Goal: Communication & Community: Answer question/provide support

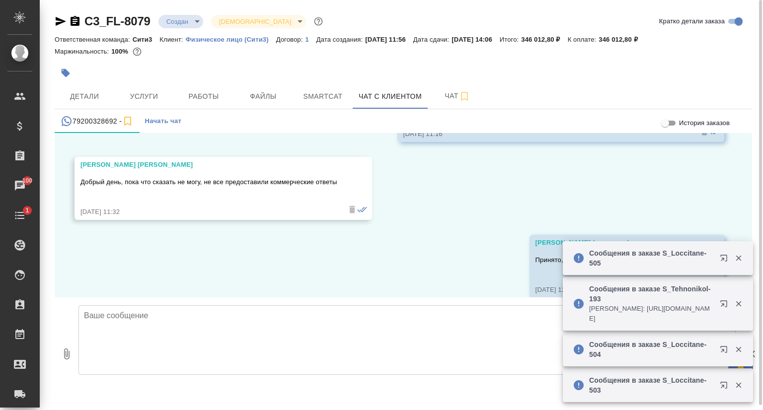
scroll to position [1830, 0]
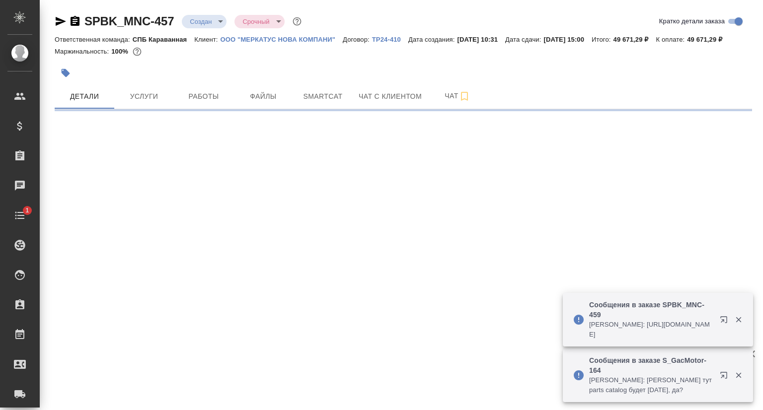
select select "RU"
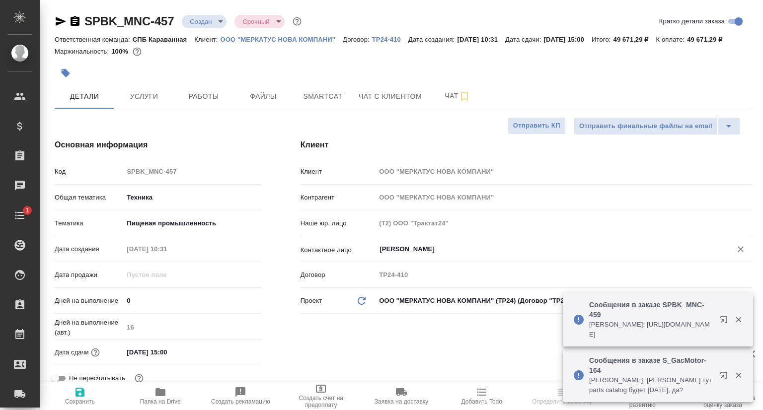
type textarea "x"
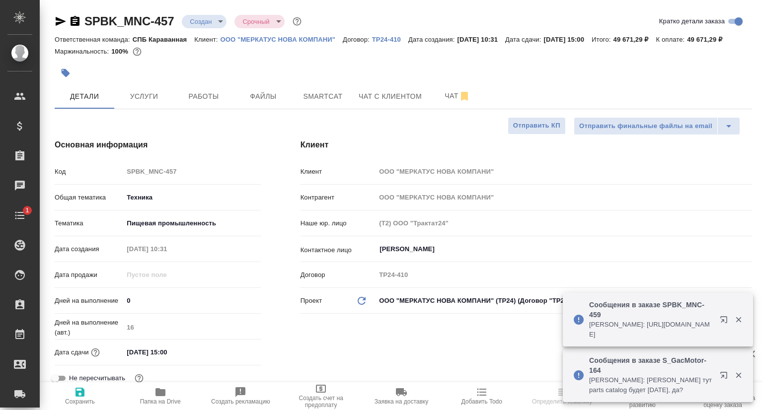
type textarea "x"
type input "Сеитов Павел"
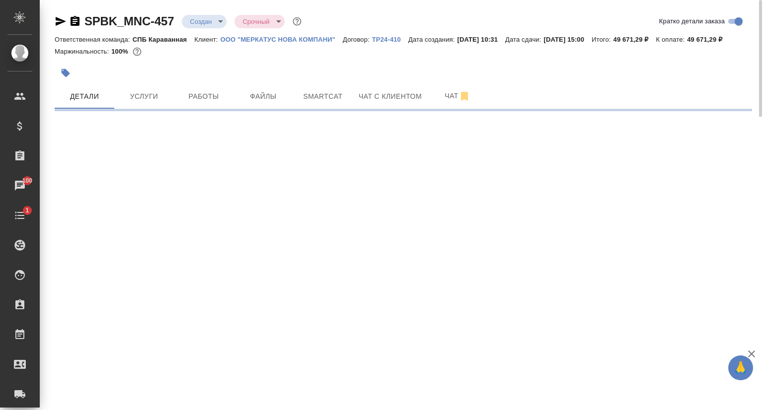
select select "RU"
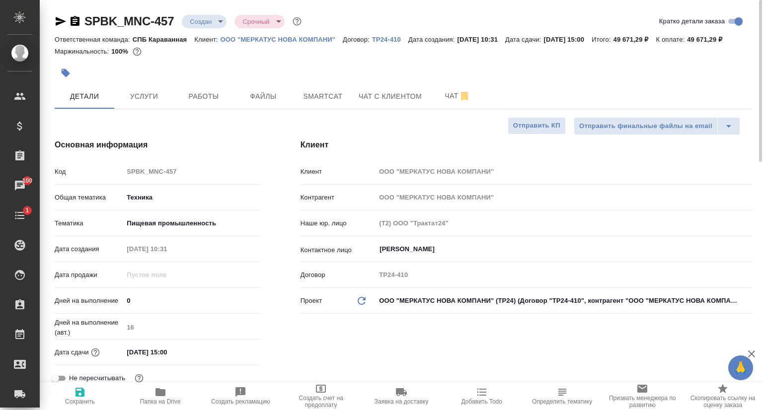
type textarea "x"
click at [56, 22] on icon "button" at bounding box center [61, 21] width 10 height 9
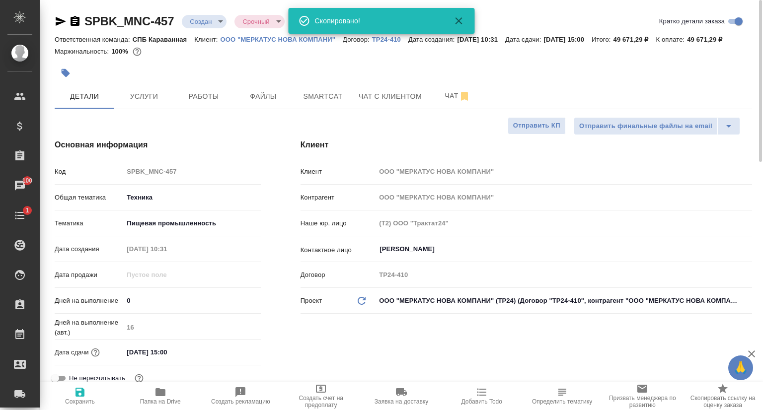
type textarea "x"
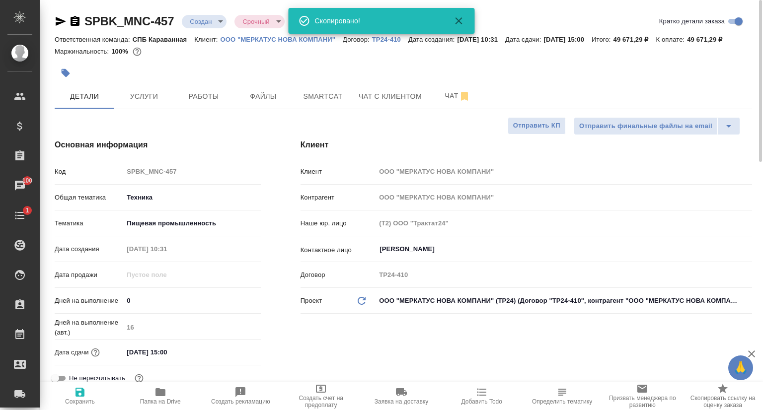
type textarea "x"
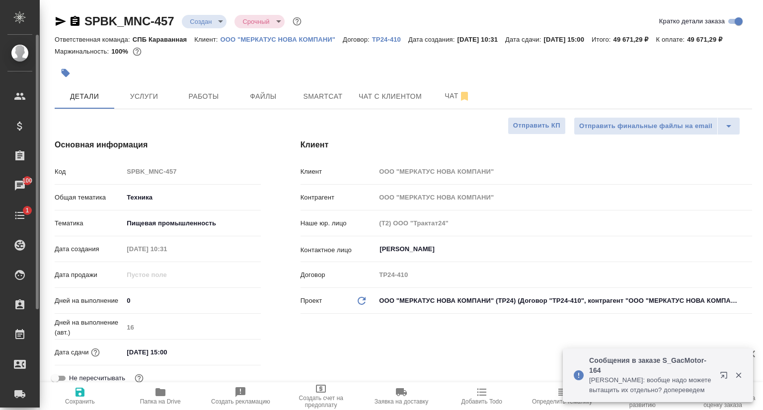
type textarea "x"
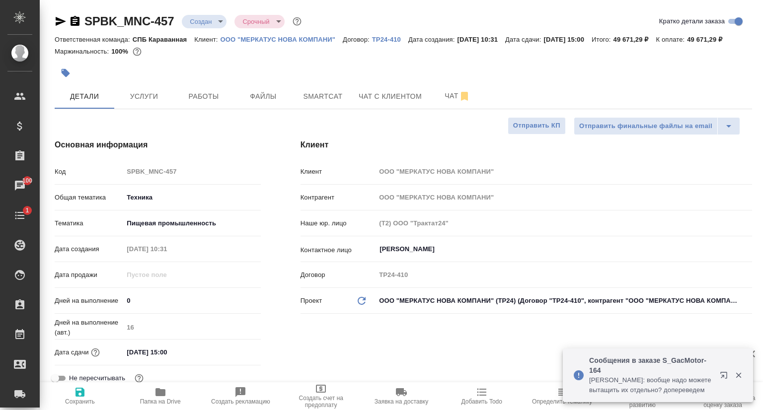
type textarea "x"
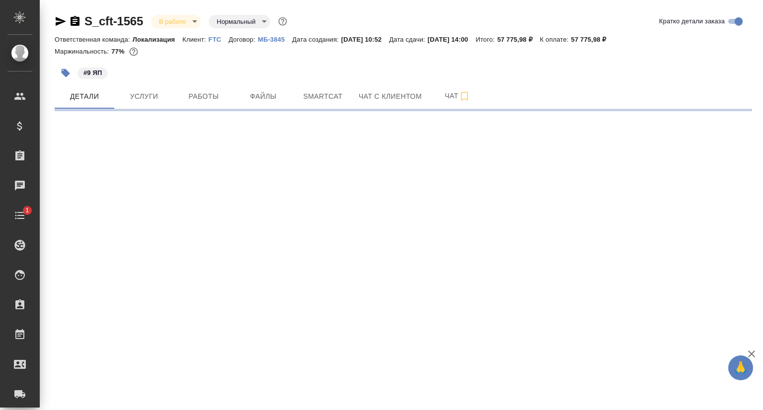
select select "RU"
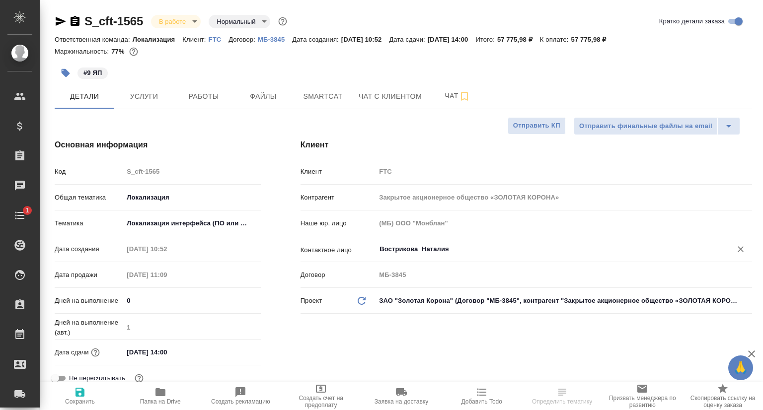
type textarea "x"
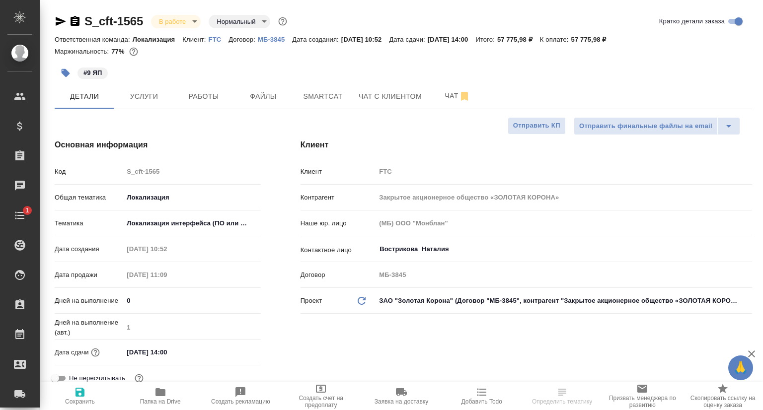
type textarea "x"
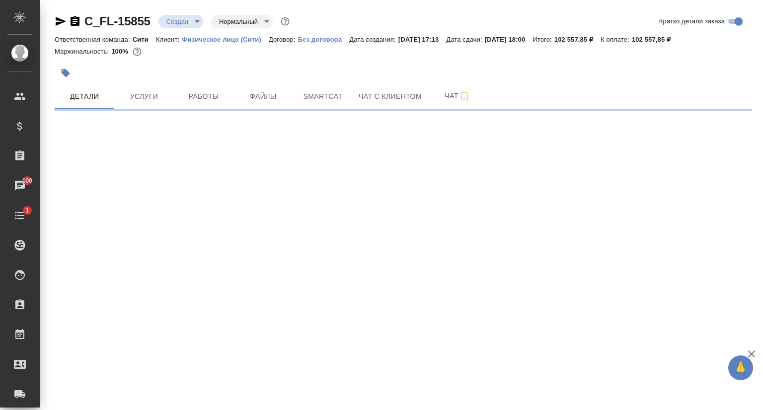
select select "RU"
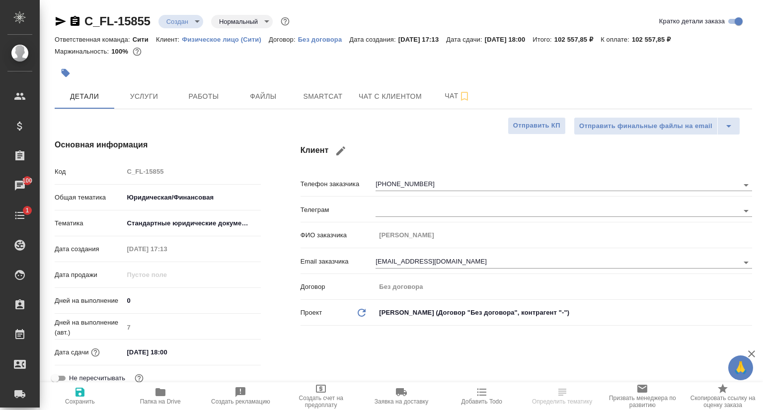
type textarea "x"
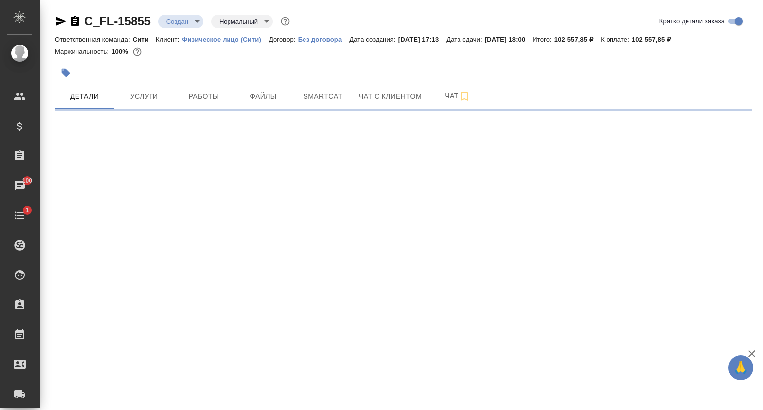
select select "RU"
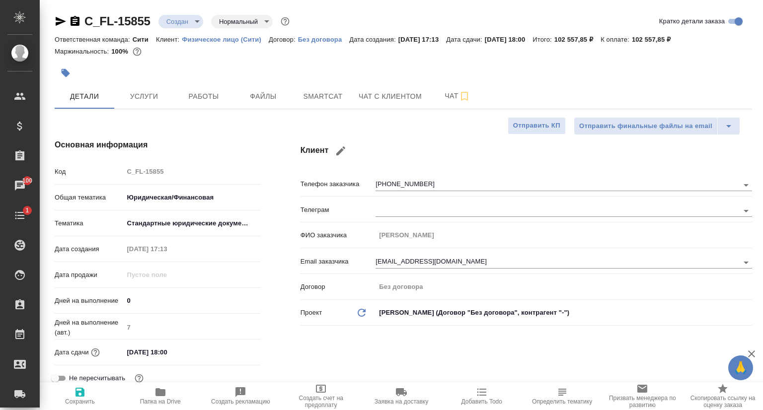
type textarea "x"
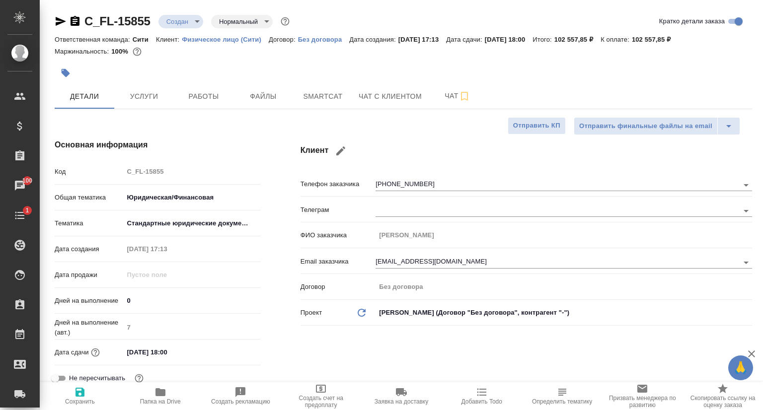
type textarea "x"
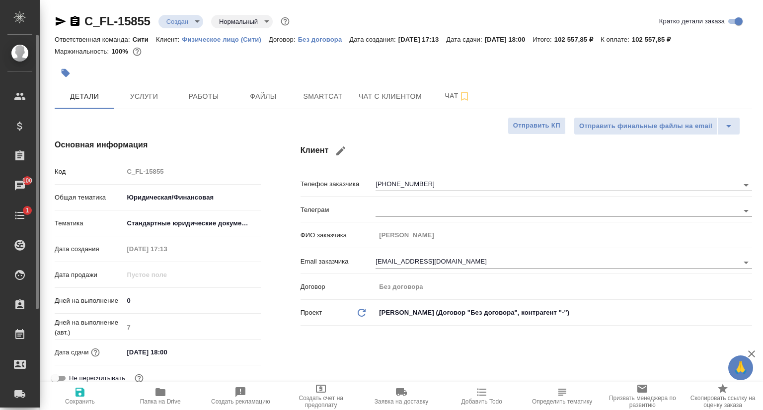
type textarea "x"
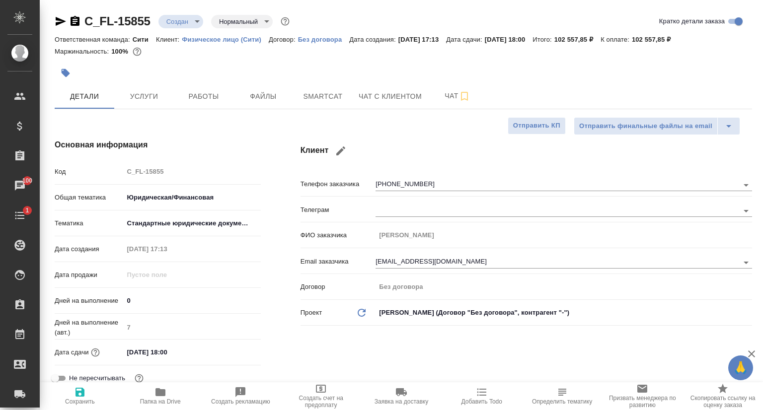
type textarea "x"
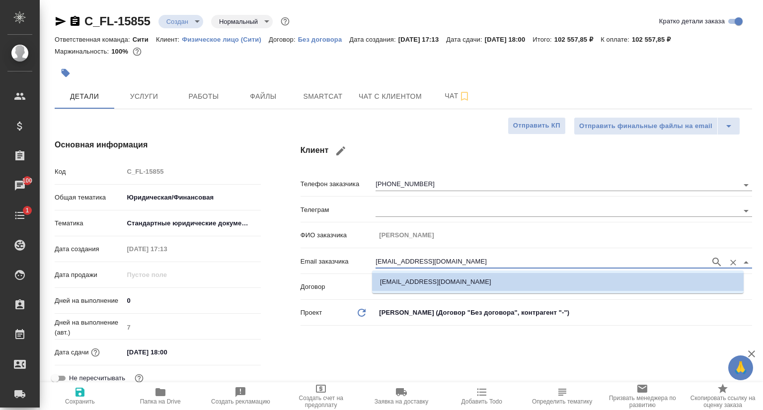
drag, startPoint x: 438, startPoint y: 262, endPoint x: 371, endPoint y: 263, distance: 67.0
click at [371, 263] on div "Email заказчика akzhenya@yandex.ru" at bounding box center [525, 260] width 451 height 17
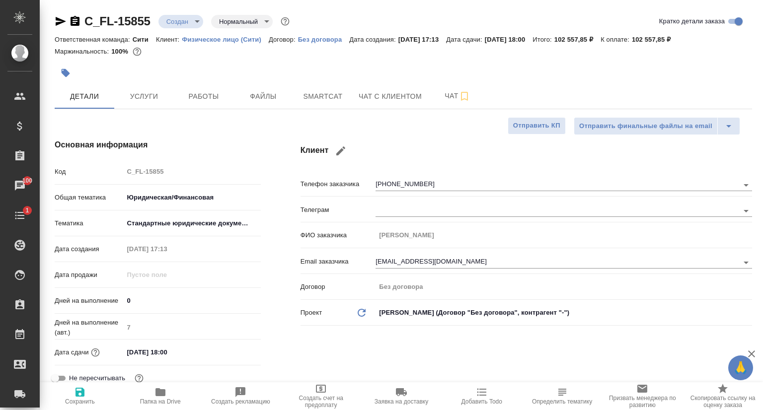
type textarea "x"
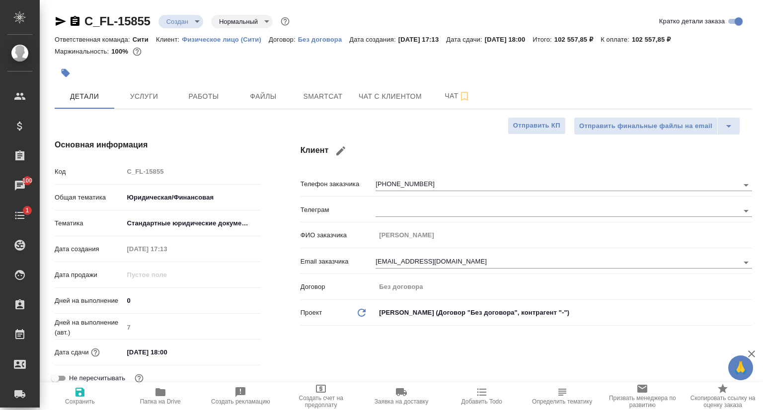
type textarea "x"
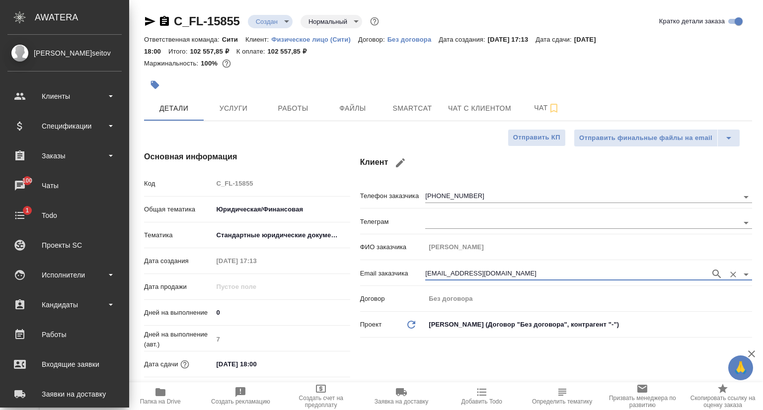
type textarea "x"
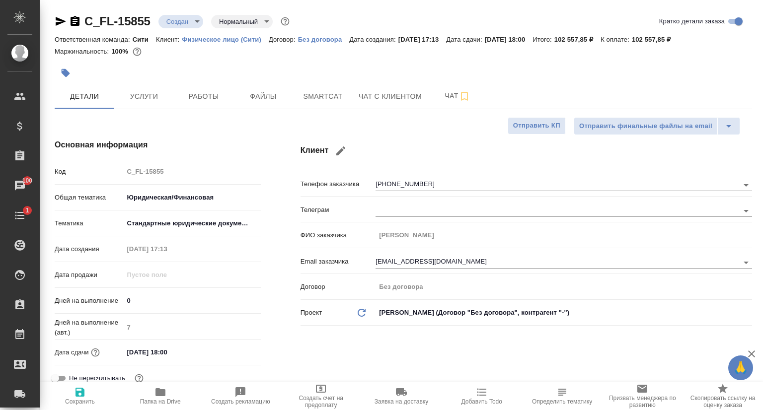
type textarea "x"
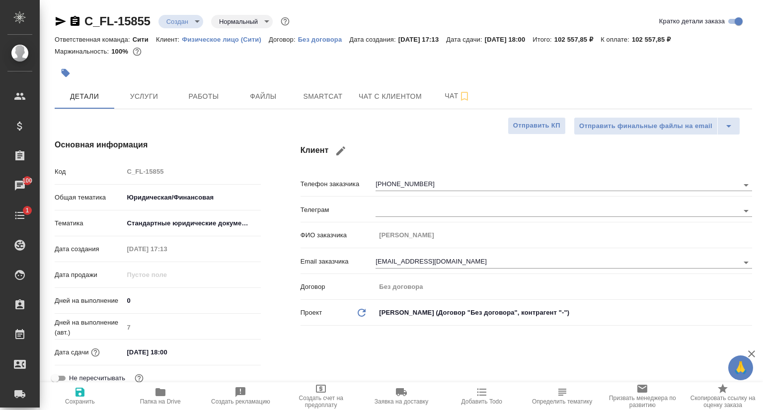
type textarea "x"
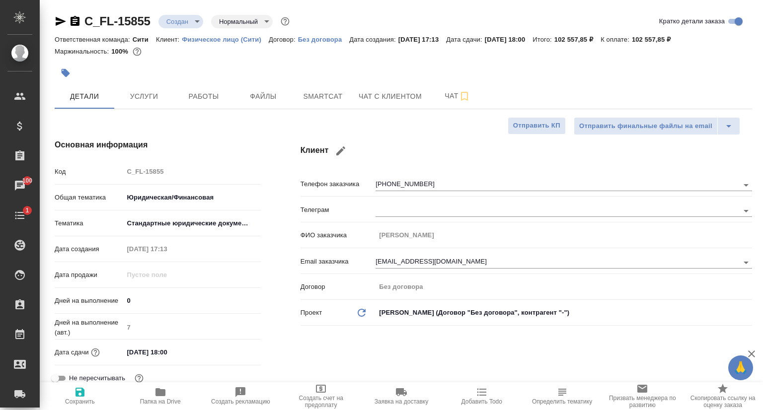
type textarea "x"
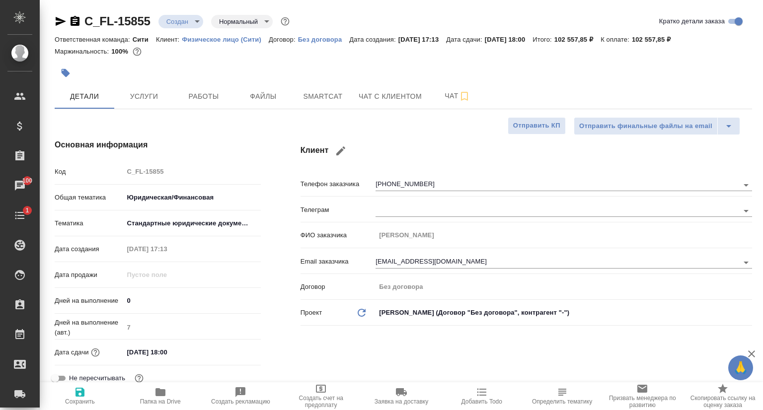
type textarea "x"
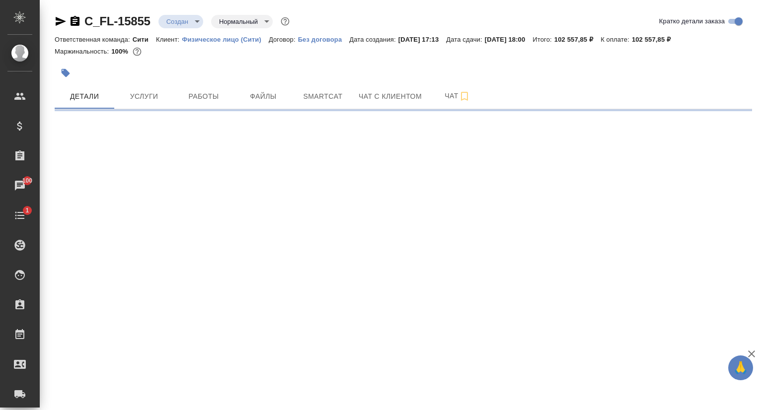
select select "RU"
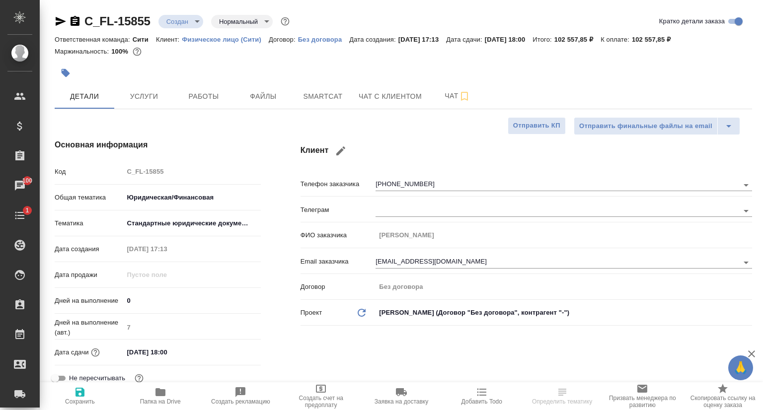
type textarea "x"
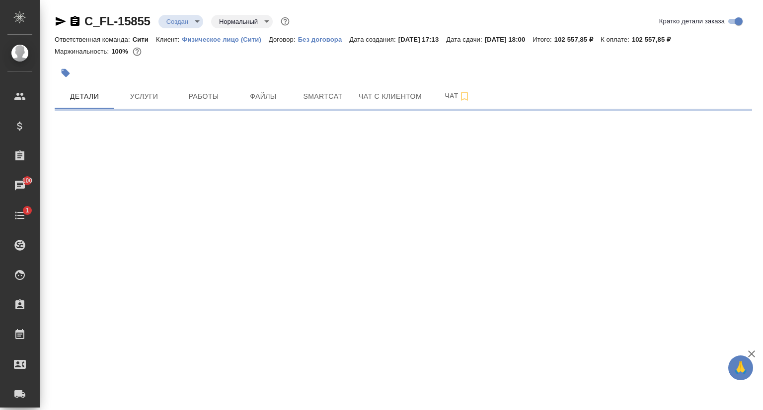
select select "RU"
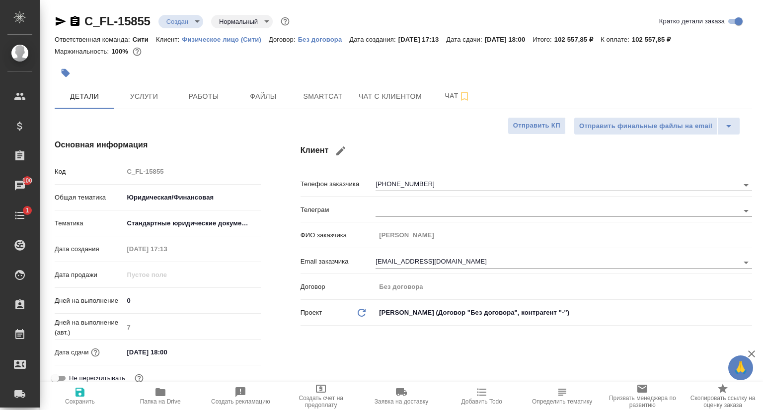
type textarea "x"
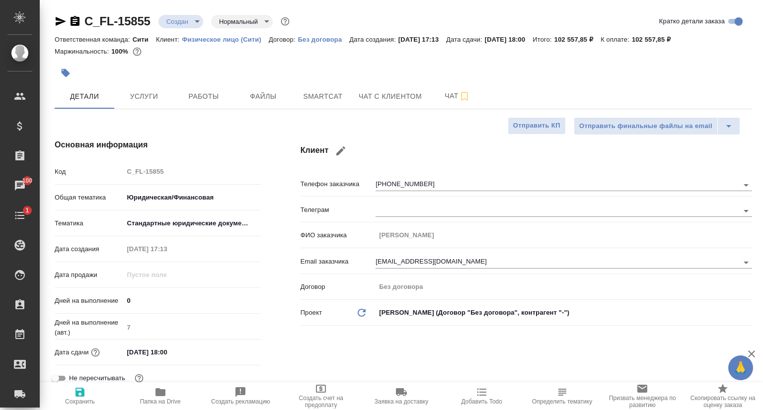
type textarea "x"
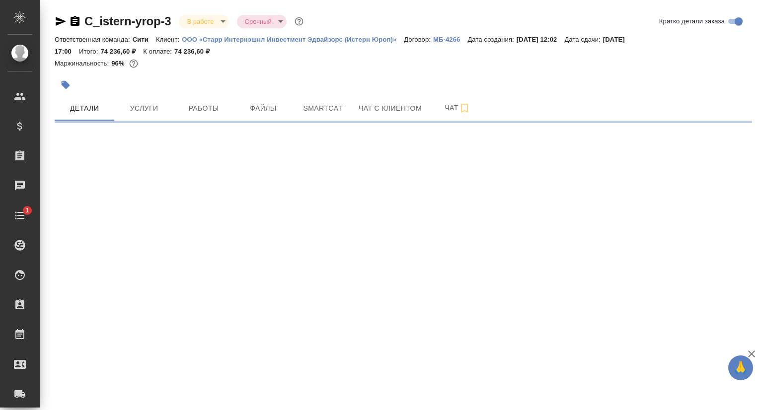
select select "RU"
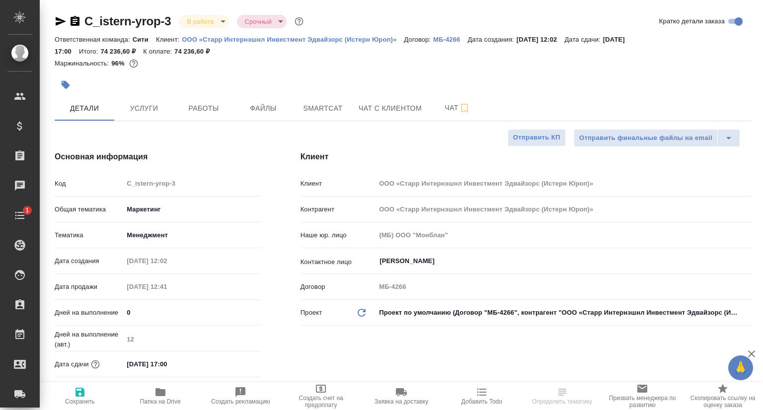
type textarea "x"
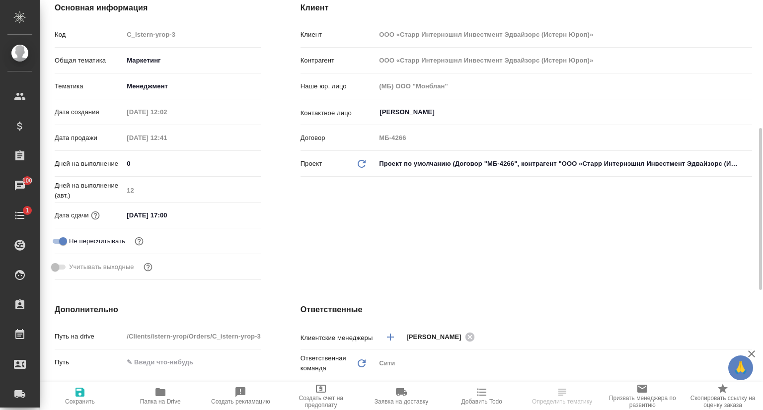
scroll to position [199, 0]
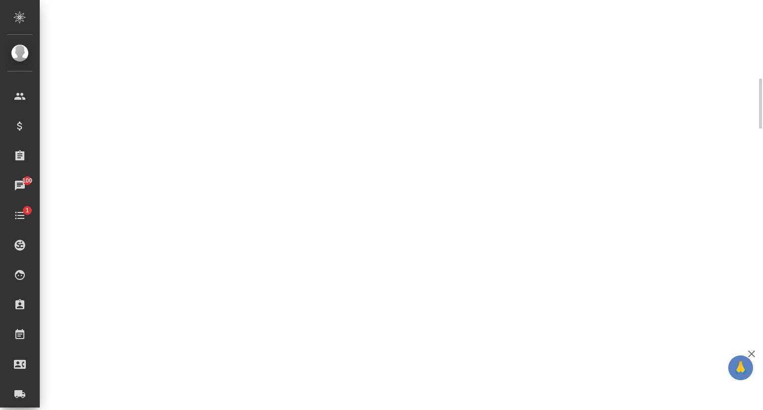
select select "RU"
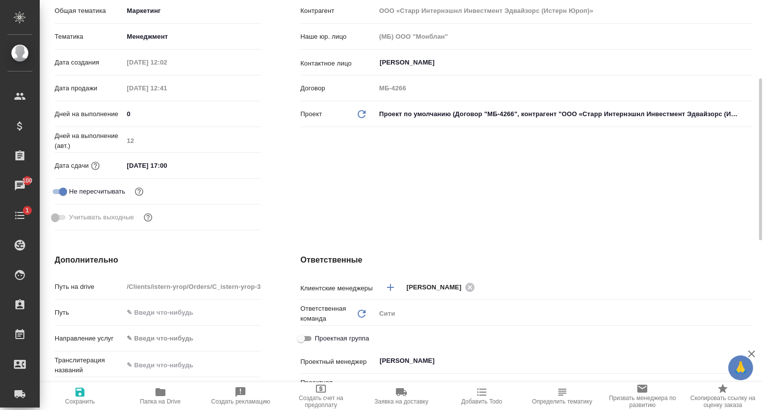
type textarea "x"
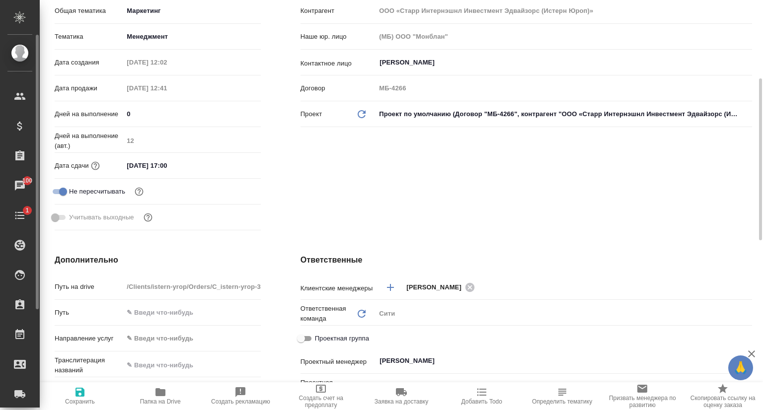
type textarea "x"
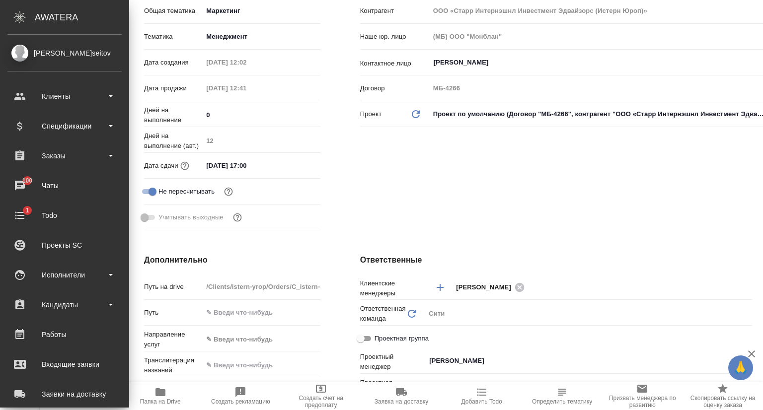
type textarea "x"
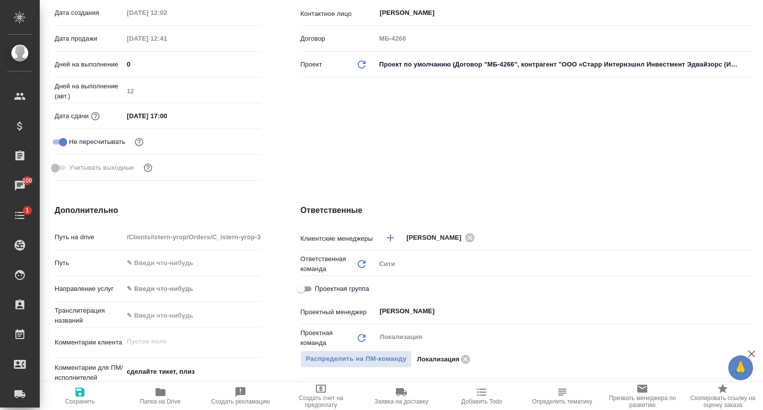
scroll to position [0, 0]
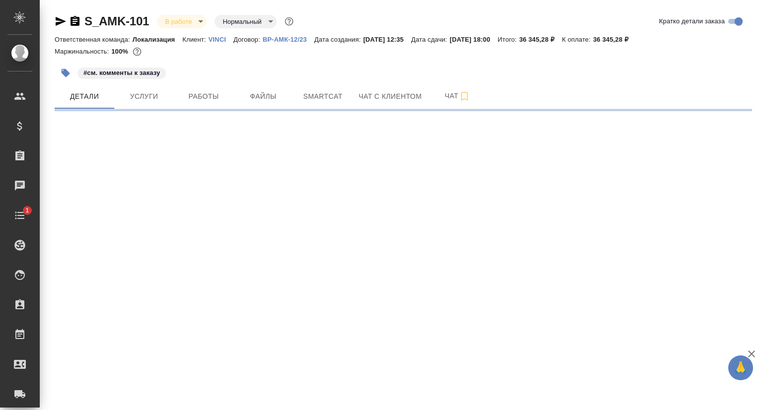
select select "RU"
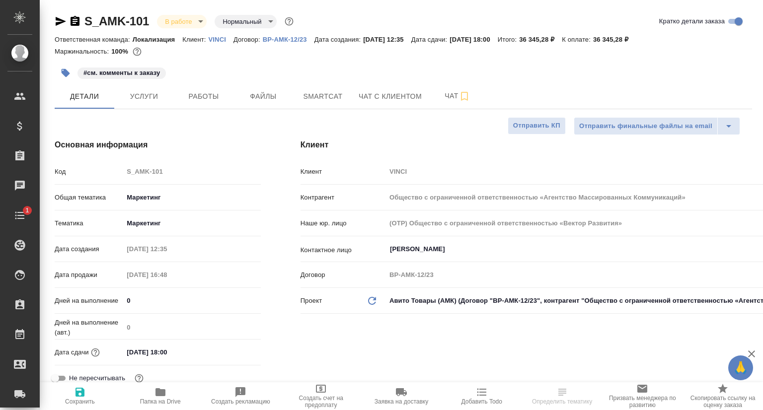
type textarea "x"
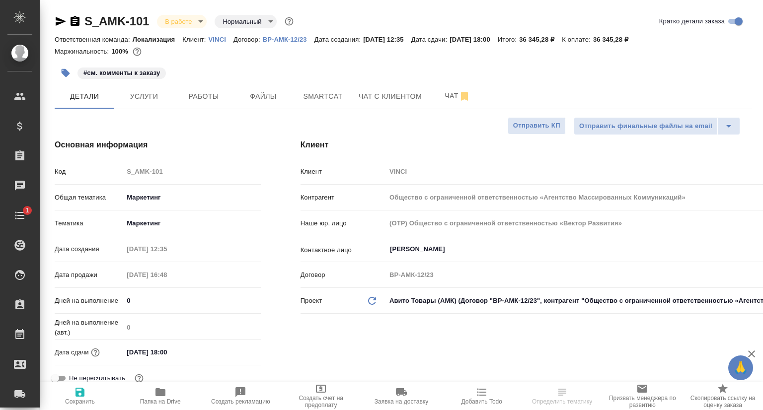
type textarea "x"
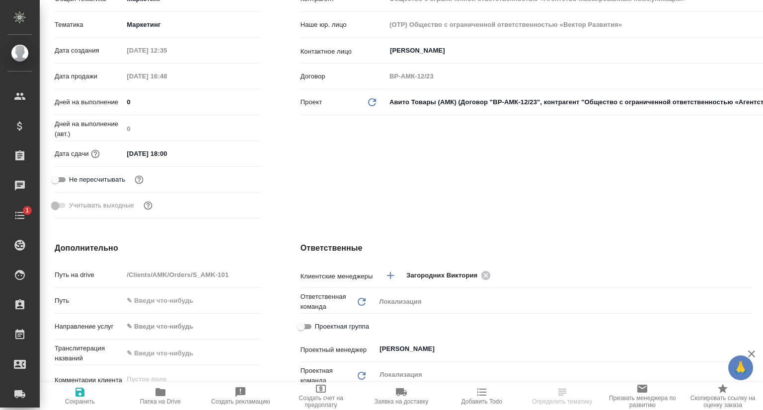
scroll to position [248, 0]
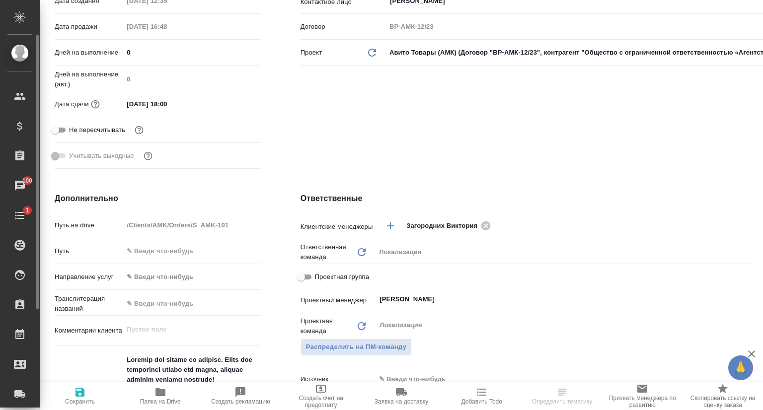
type textarea "x"
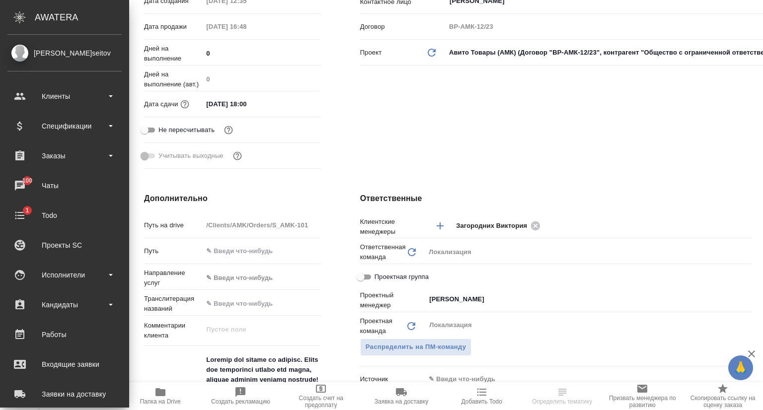
type textarea "x"
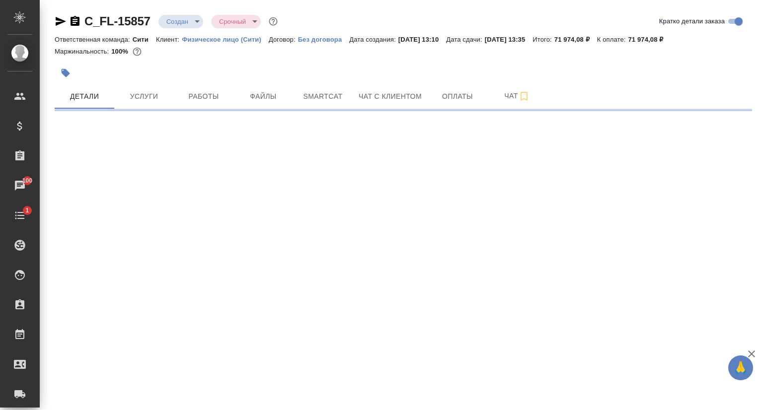
select select "RU"
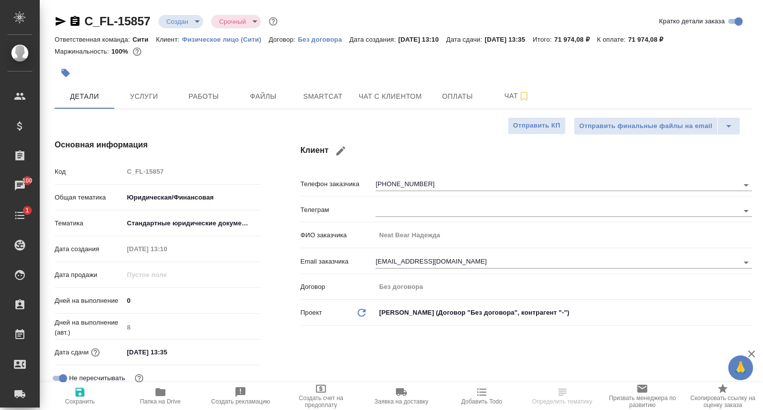
type textarea "x"
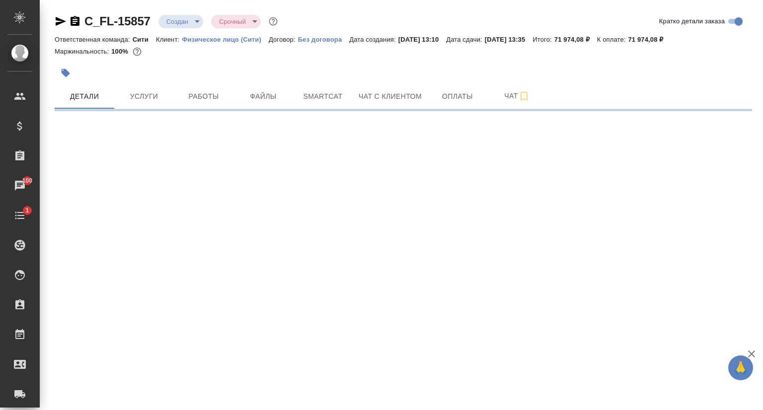
select select "RU"
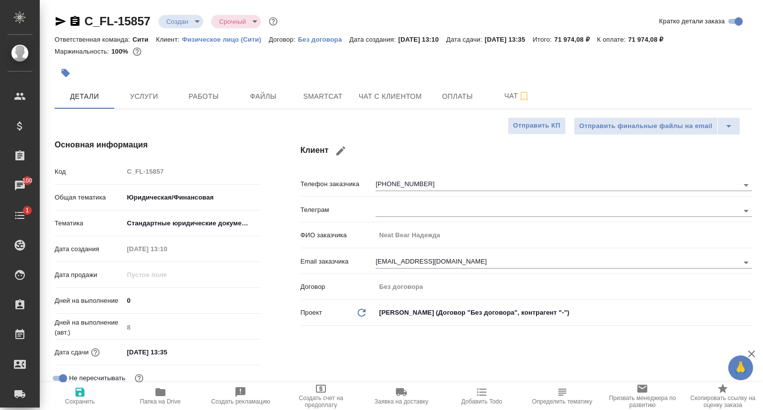
type textarea "x"
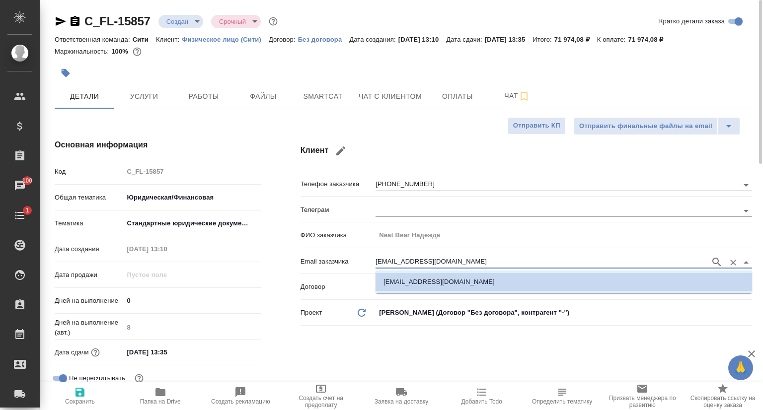
drag, startPoint x: 446, startPoint y: 263, endPoint x: 349, endPoint y: 264, distance: 96.8
click at [349, 264] on div "Email заказчика neat.bear@gmail.com" at bounding box center [525, 260] width 451 height 17
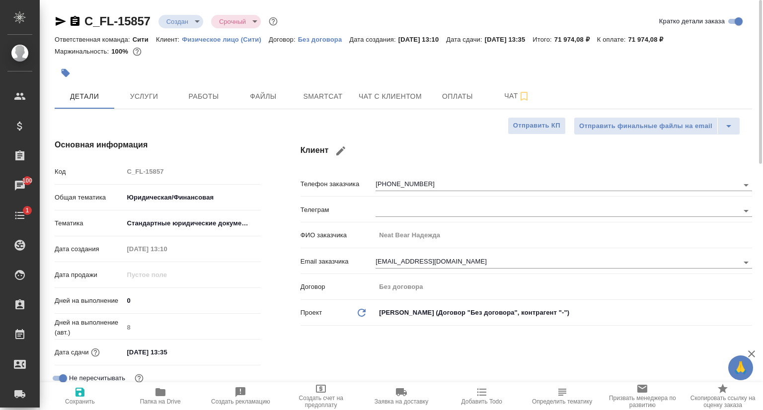
type textarea "x"
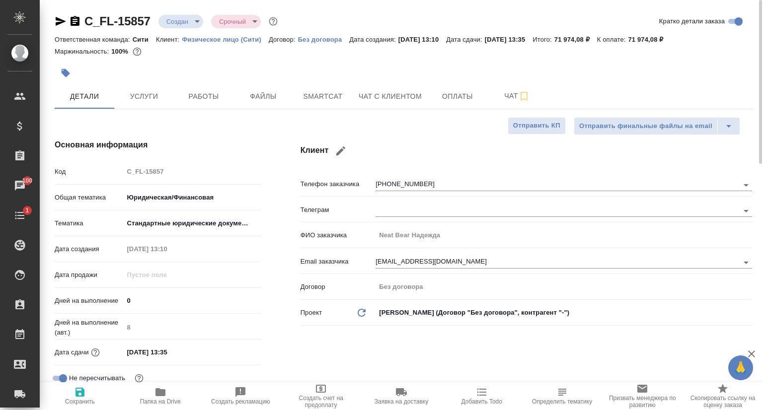
type textarea "x"
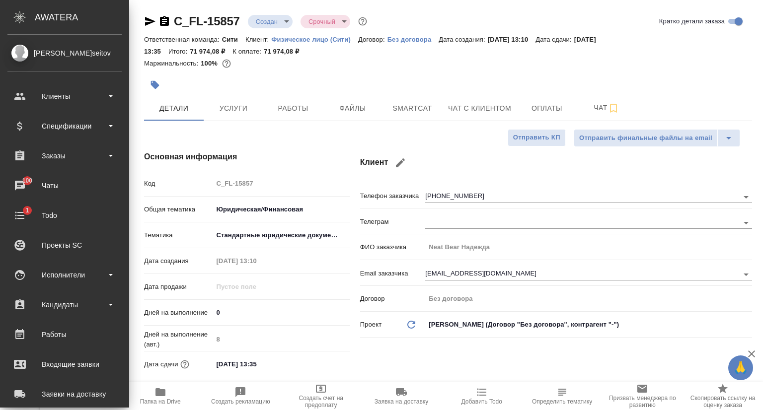
type textarea "x"
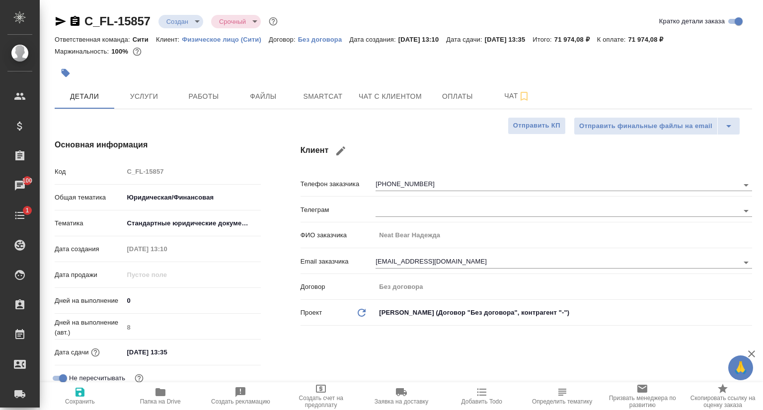
type textarea "x"
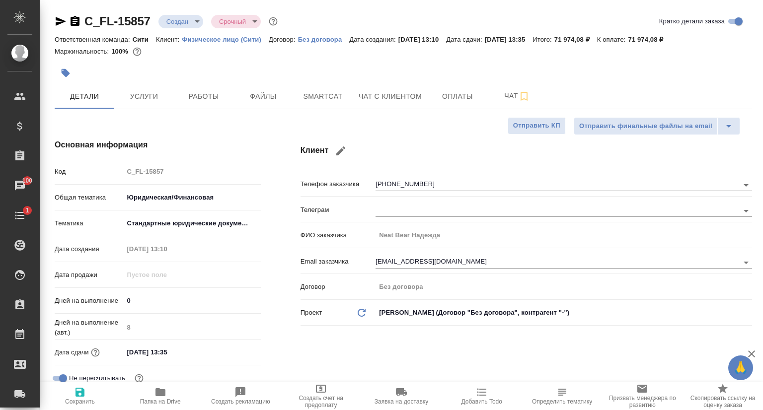
type textarea "x"
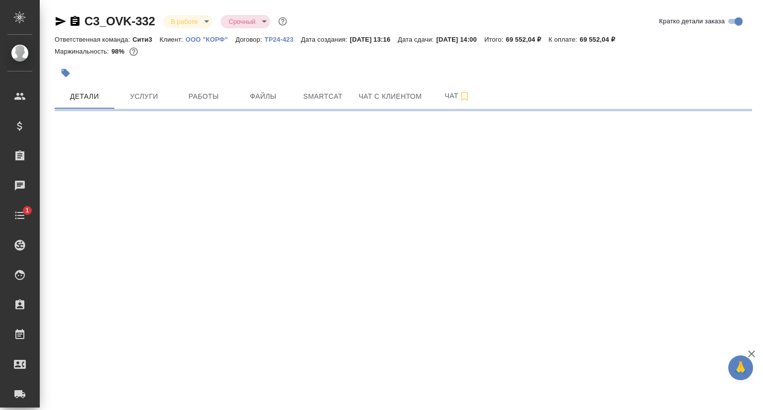
select select "RU"
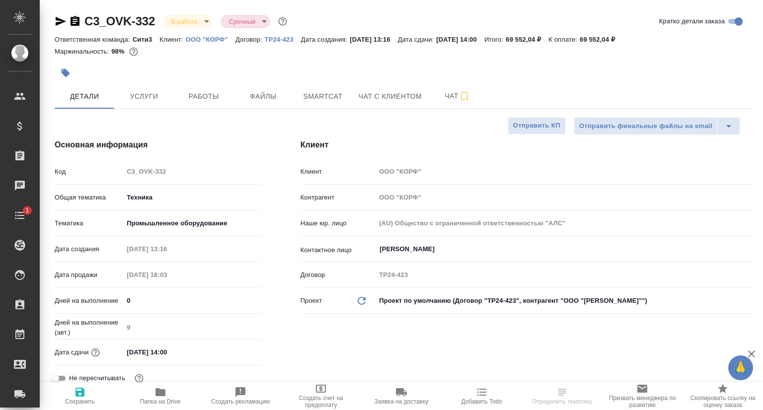
type textarea "x"
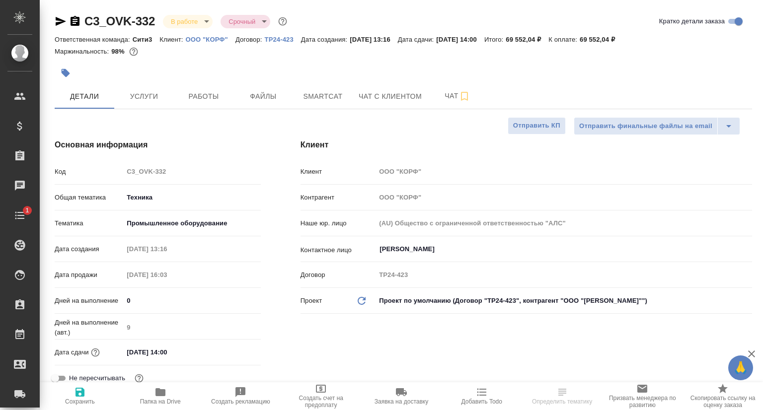
type textarea "x"
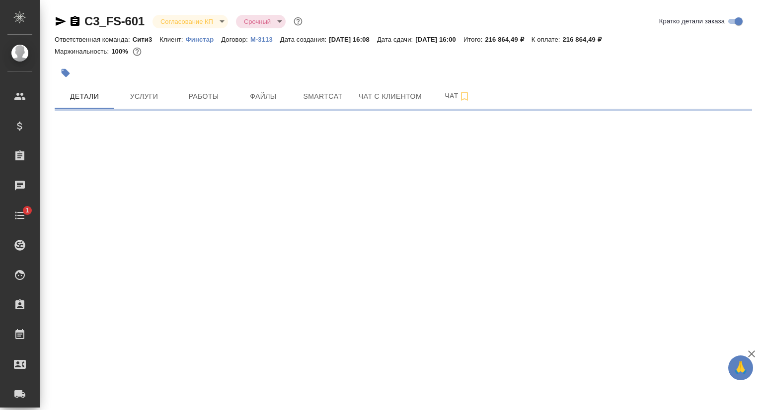
select select "RU"
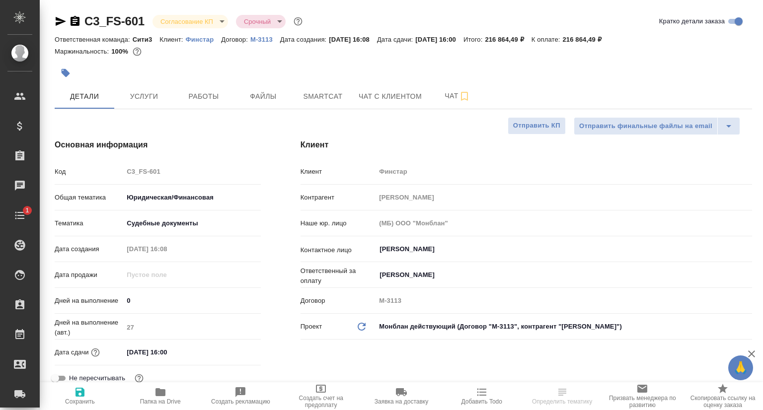
type textarea "x"
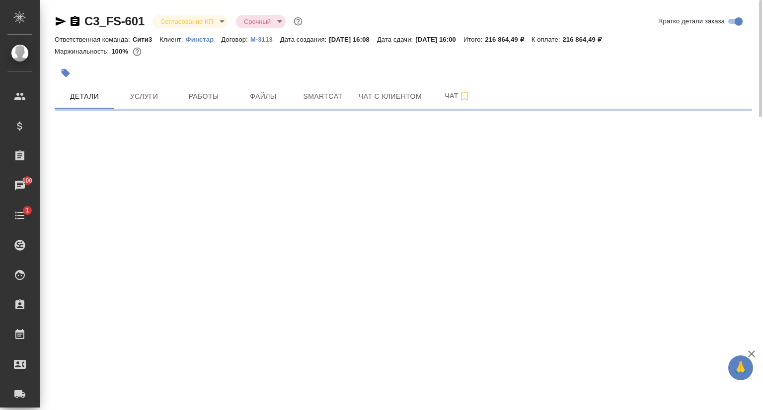
select select "RU"
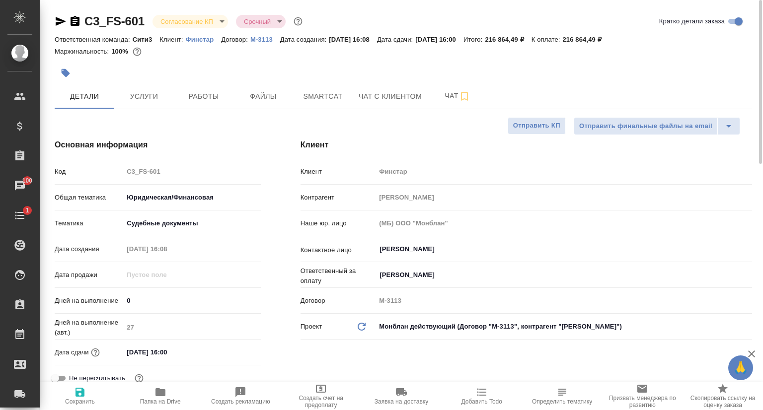
type textarea "x"
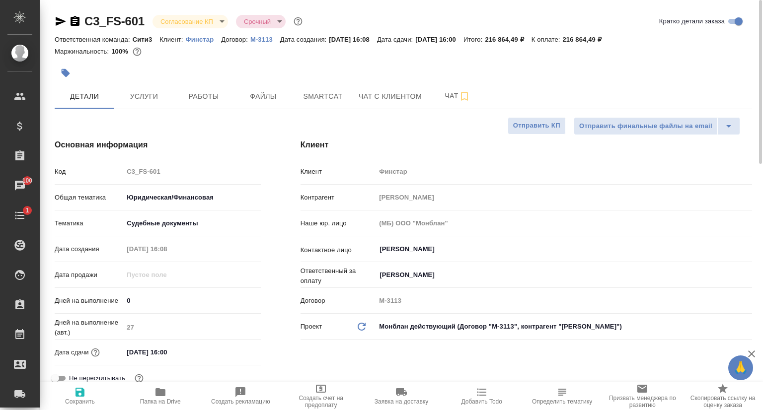
type textarea "x"
click at [55, 21] on icon "button" at bounding box center [61, 21] width 12 height 12
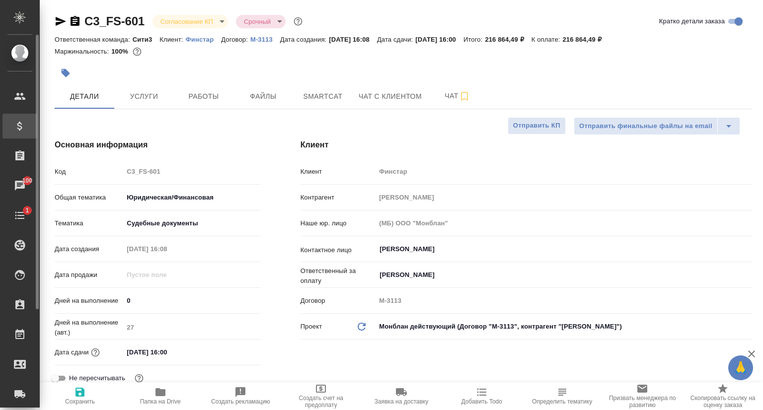
type textarea "x"
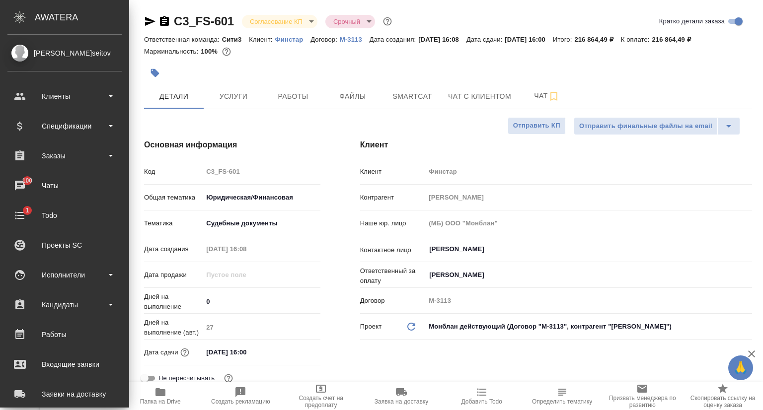
type textarea "x"
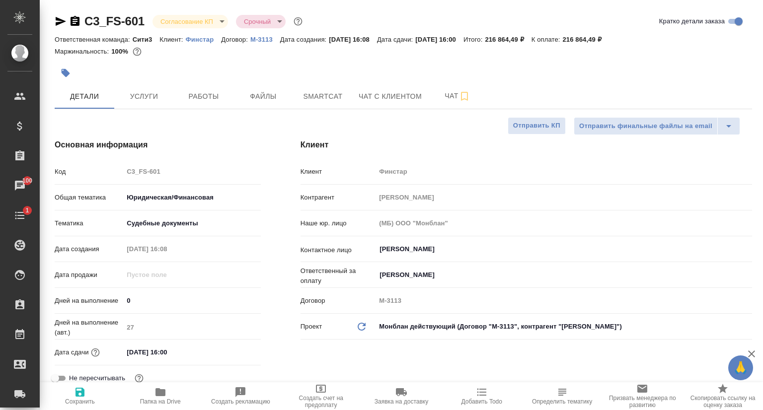
click div "Код C3_FS-601"
type textarea "x"
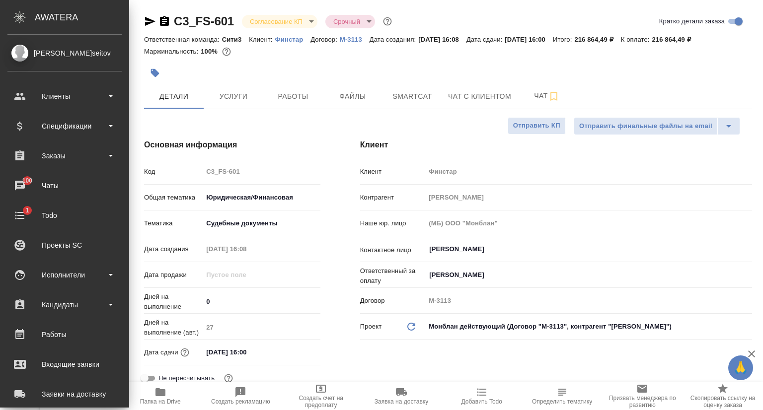
type textarea "x"
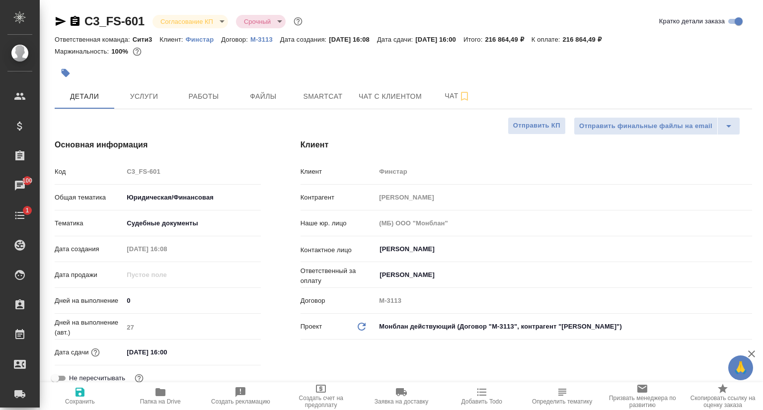
type textarea "x"
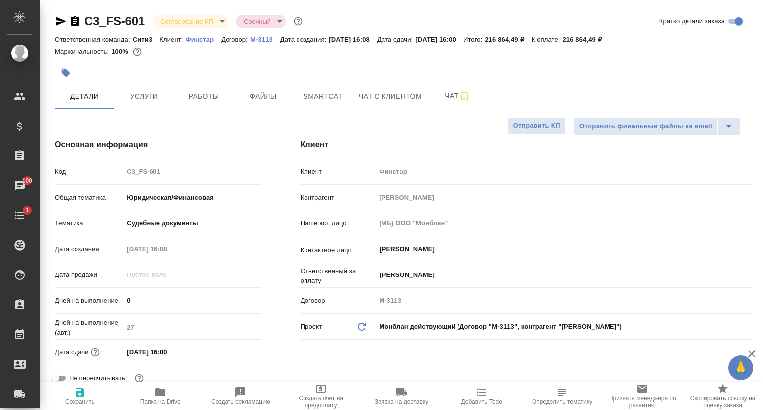
type textarea "x"
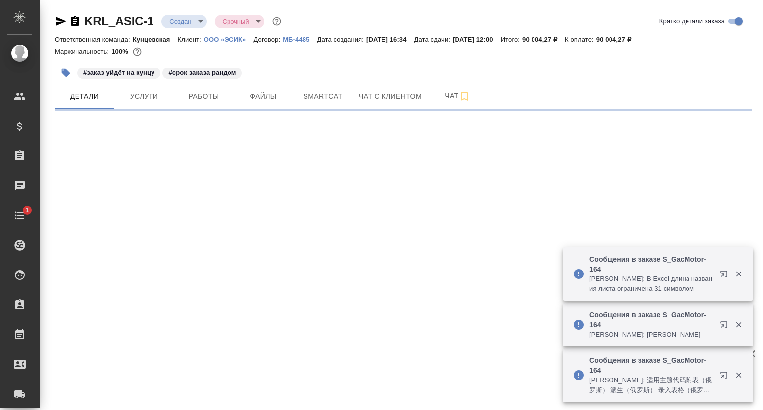
select select "RU"
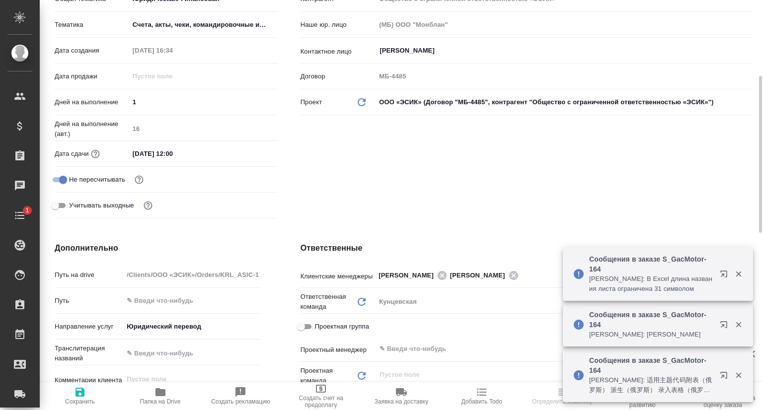
scroll to position [248, 0]
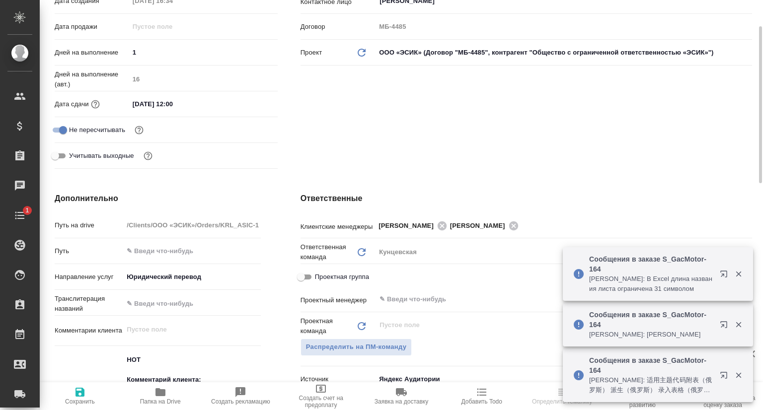
type textarea "x"
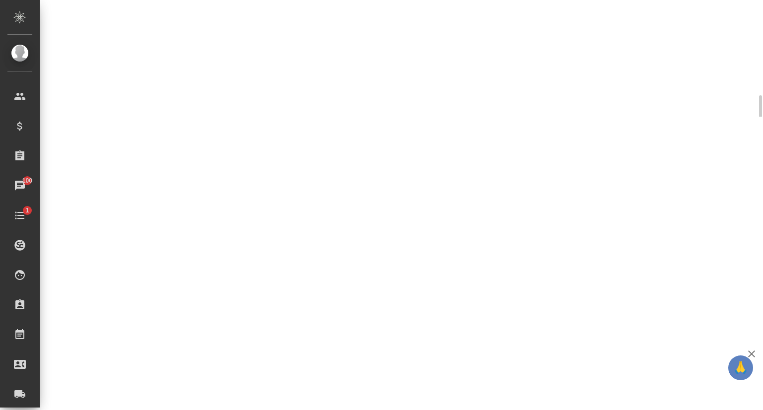
select select "RU"
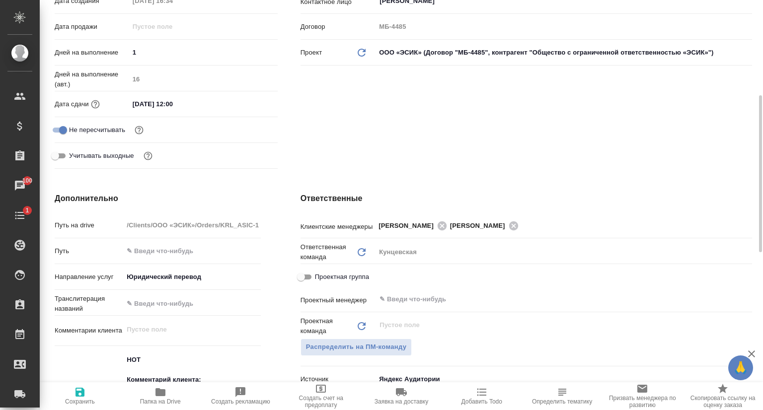
type textarea "x"
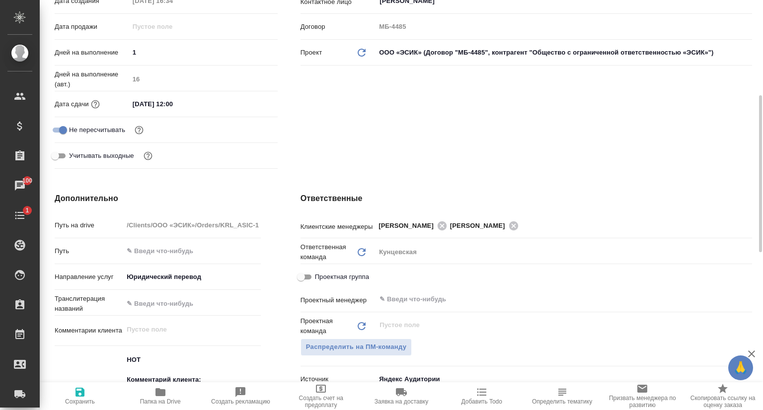
type textarea "x"
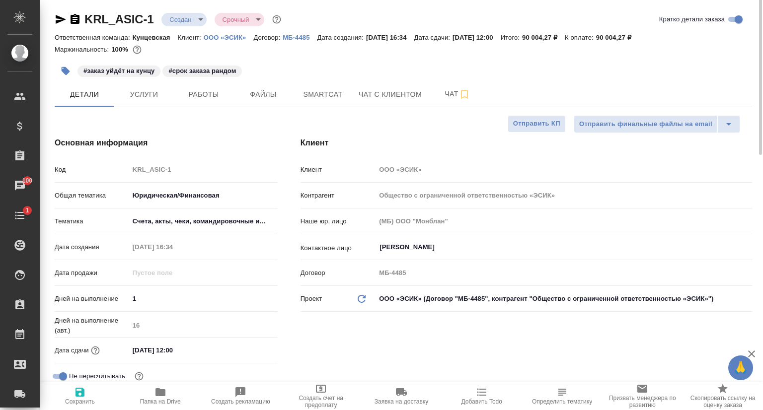
scroll to position [0, 0]
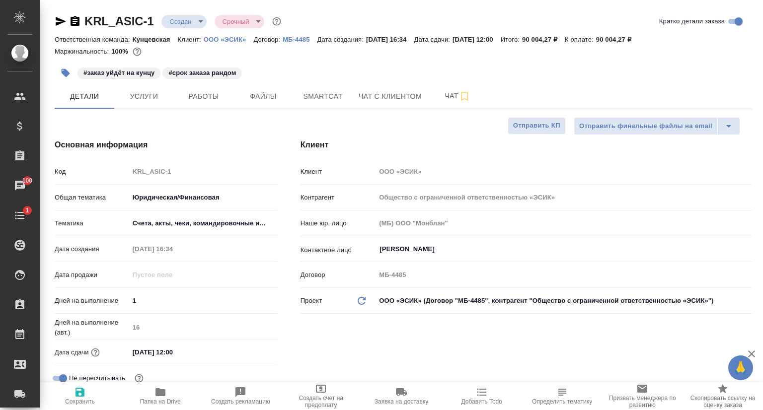
click at [127, 171] on div "Код KRL_ASIC-1" at bounding box center [166, 171] width 223 height 17
type textarea "x"
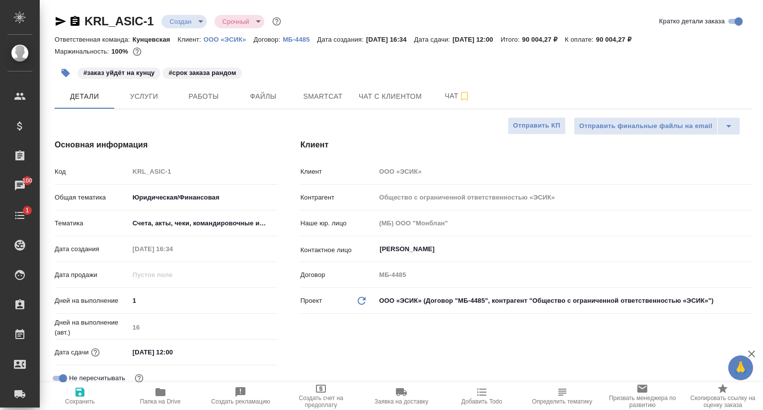
type textarea "x"
